Goal: Find specific page/section: Find specific page/section

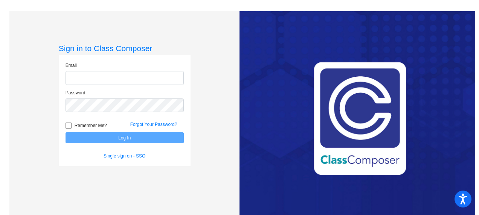
type input "[EMAIL_ADDRESS][DOMAIN_NAME]"
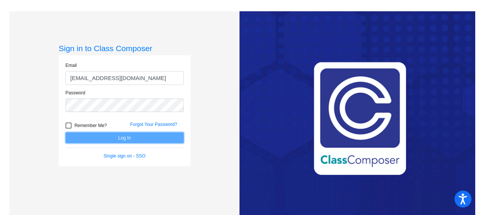
click at [120, 138] on button "Log In" at bounding box center [124, 137] width 118 height 11
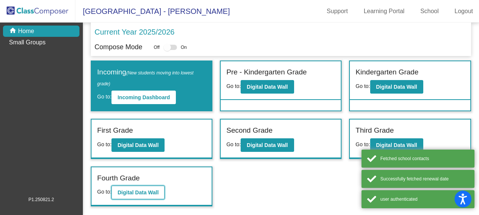
click at [136, 191] on b "Digital Data Wall" at bounding box center [137, 193] width 41 height 6
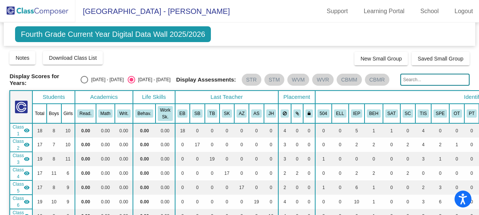
click at [407, 82] on input "text" at bounding box center [434, 80] width 69 height 12
type input "s"
type input "[PERSON_NAME]"
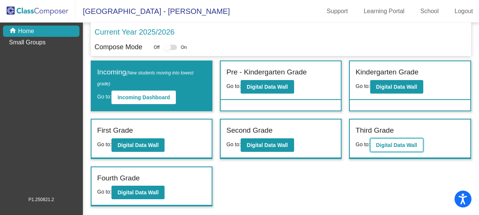
click at [398, 145] on b "Digital Data Wall" at bounding box center [396, 145] width 41 height 6
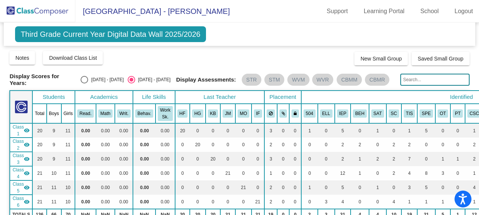
click at [407, 79] on input "text" at bounding box center [434, 80] width 69 height 12
type input "a"
type input "[PERSON_NAME]"
